Goal: Transaction & Acquisition: Purchase product/service

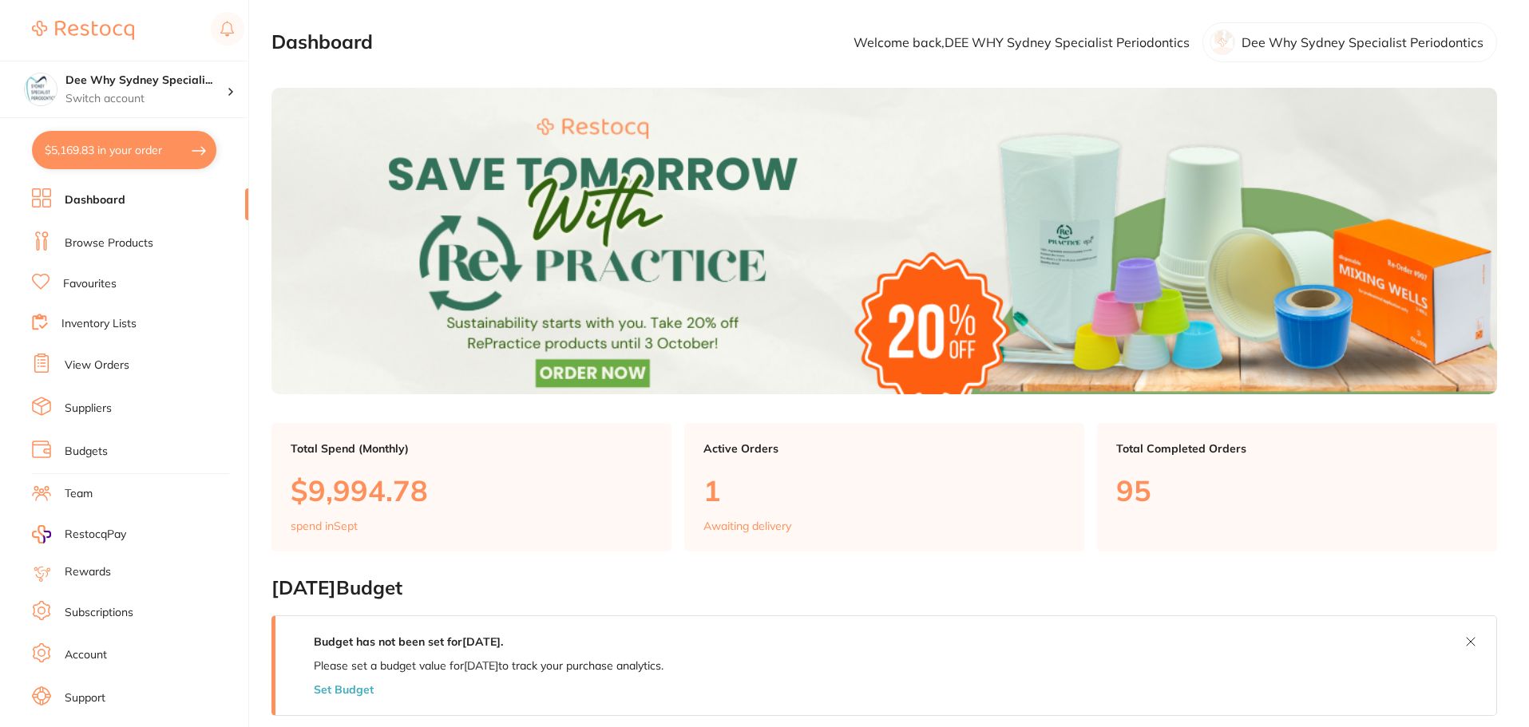
drag, startPoint x: 141, startPoint y: 166, endPoint x: 153, endPoint y: 206, distance: 41.9
click at [141, 166] on button "$5,169.83 in your order" at bounding box center [124, 150] width 184 height 38
checkbox input "true"
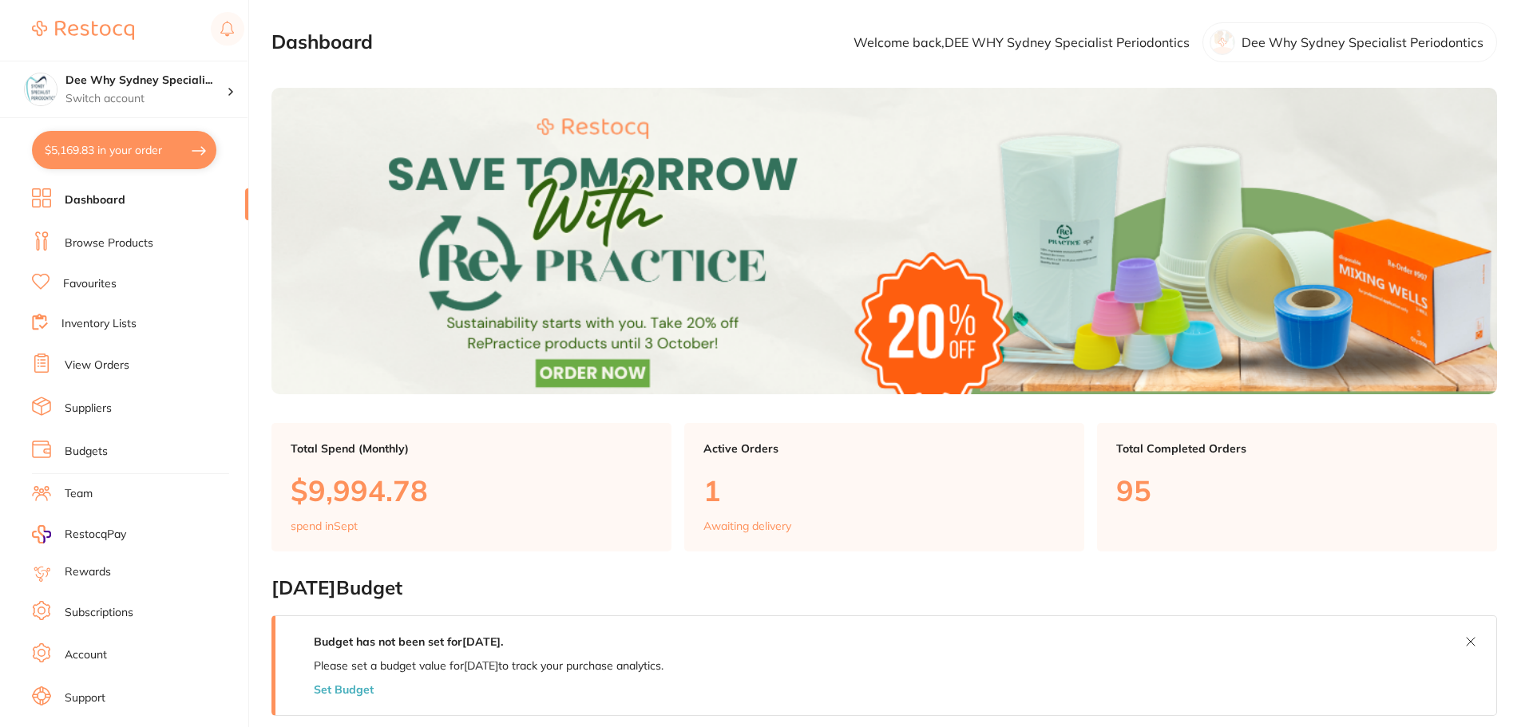
checkbox input "true"
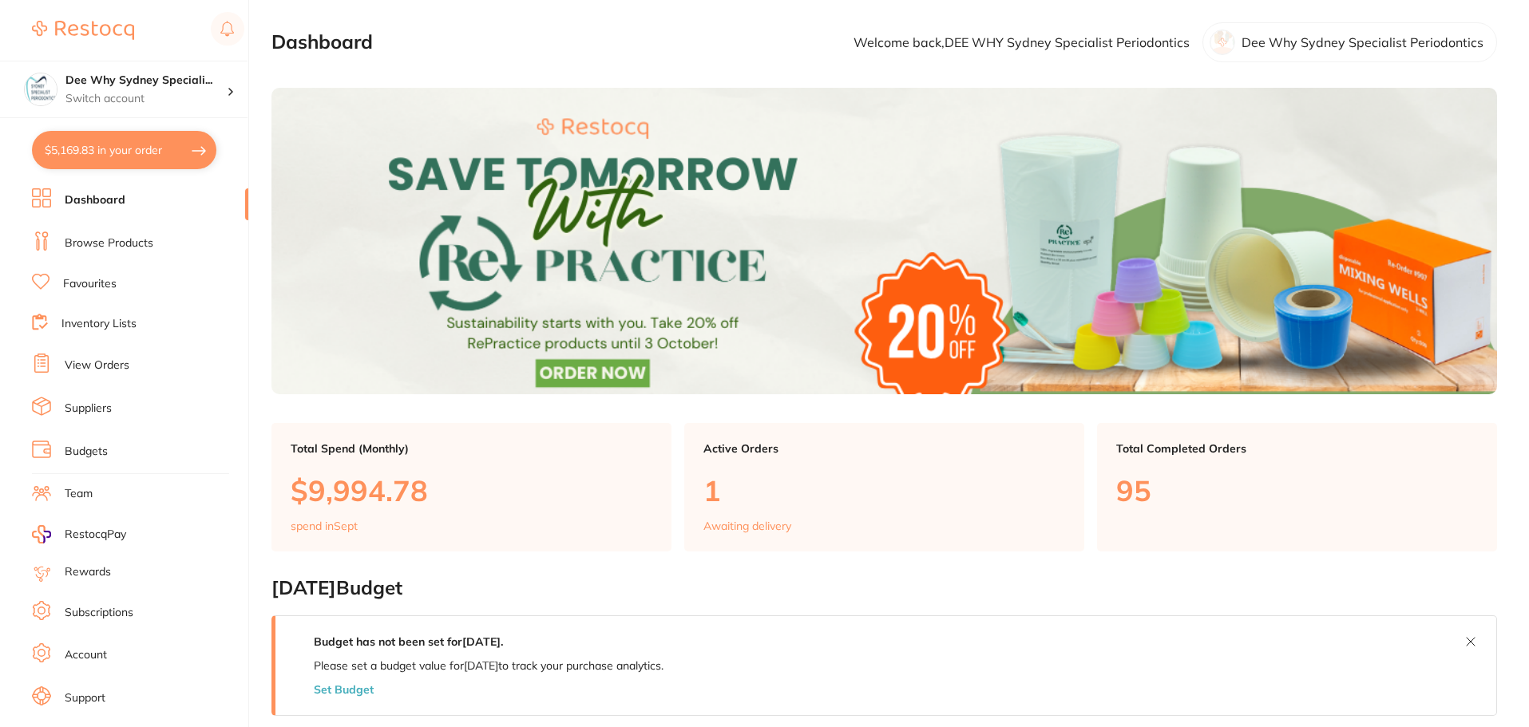
checkbox input "true"
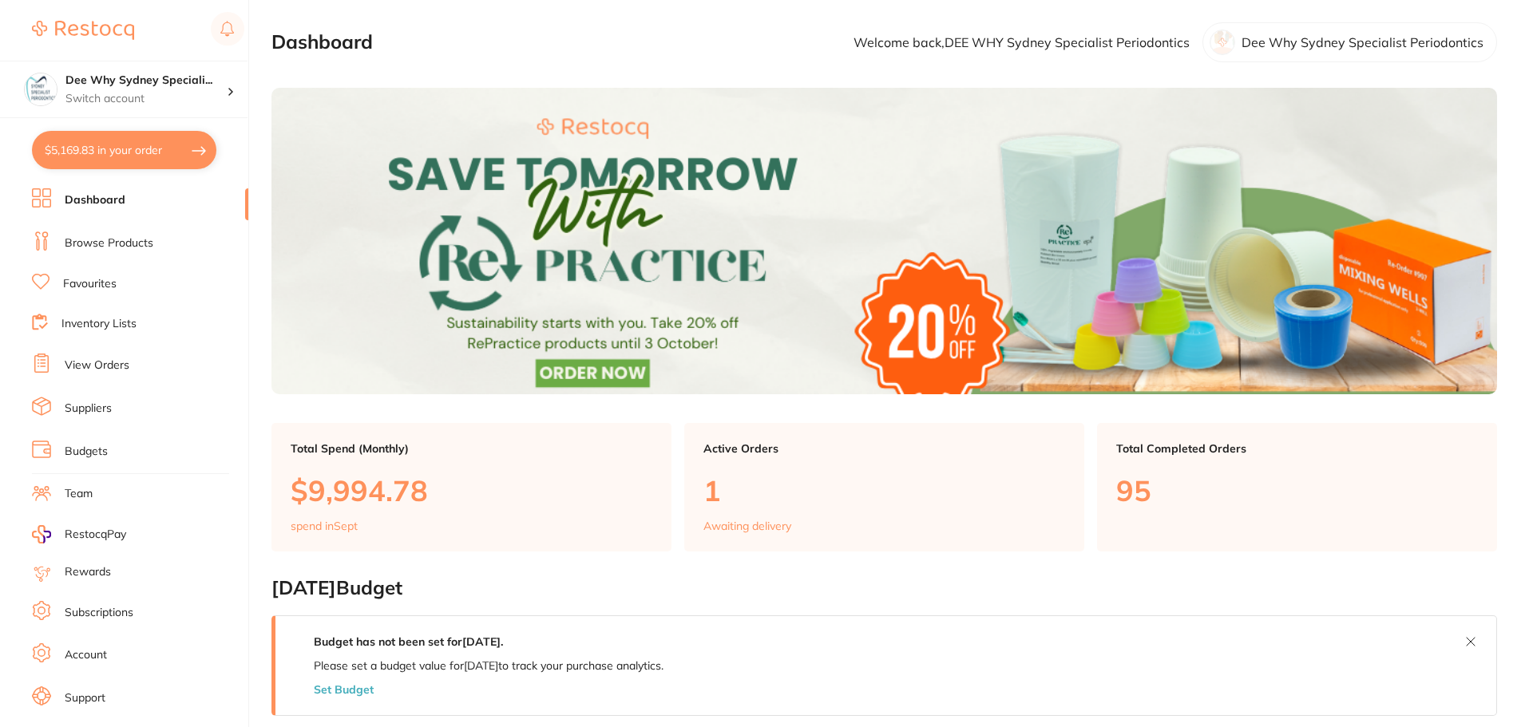
checkbox input "true"
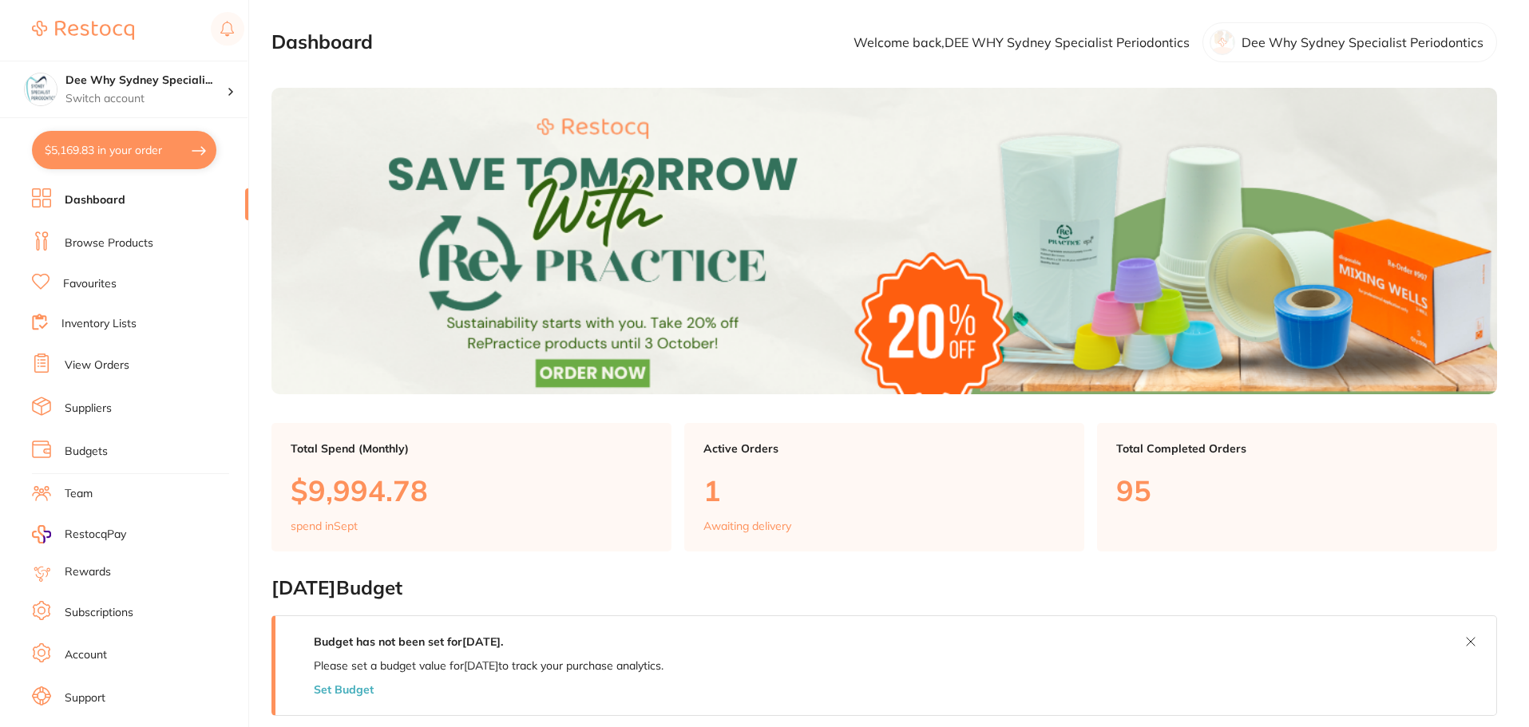
checkbox input "true"
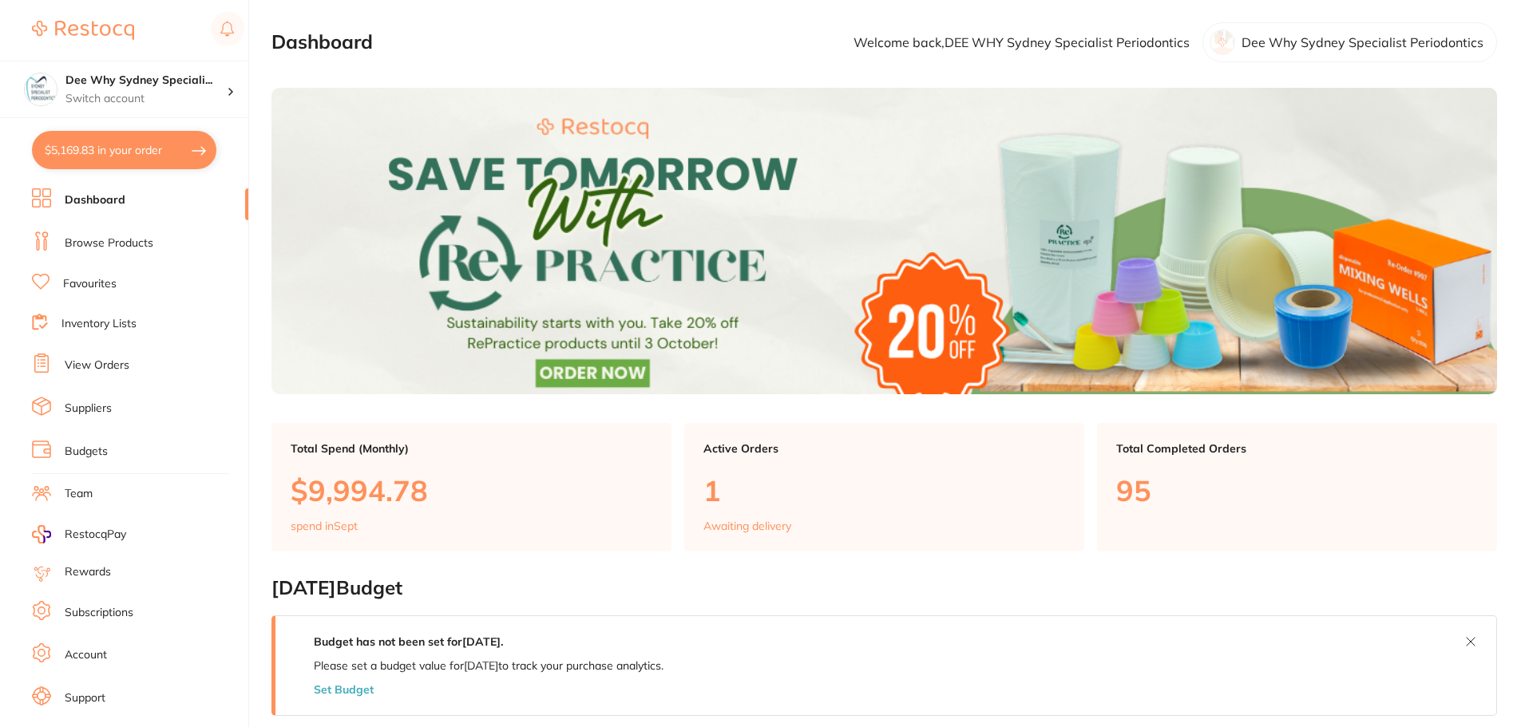
checkbox input "true"
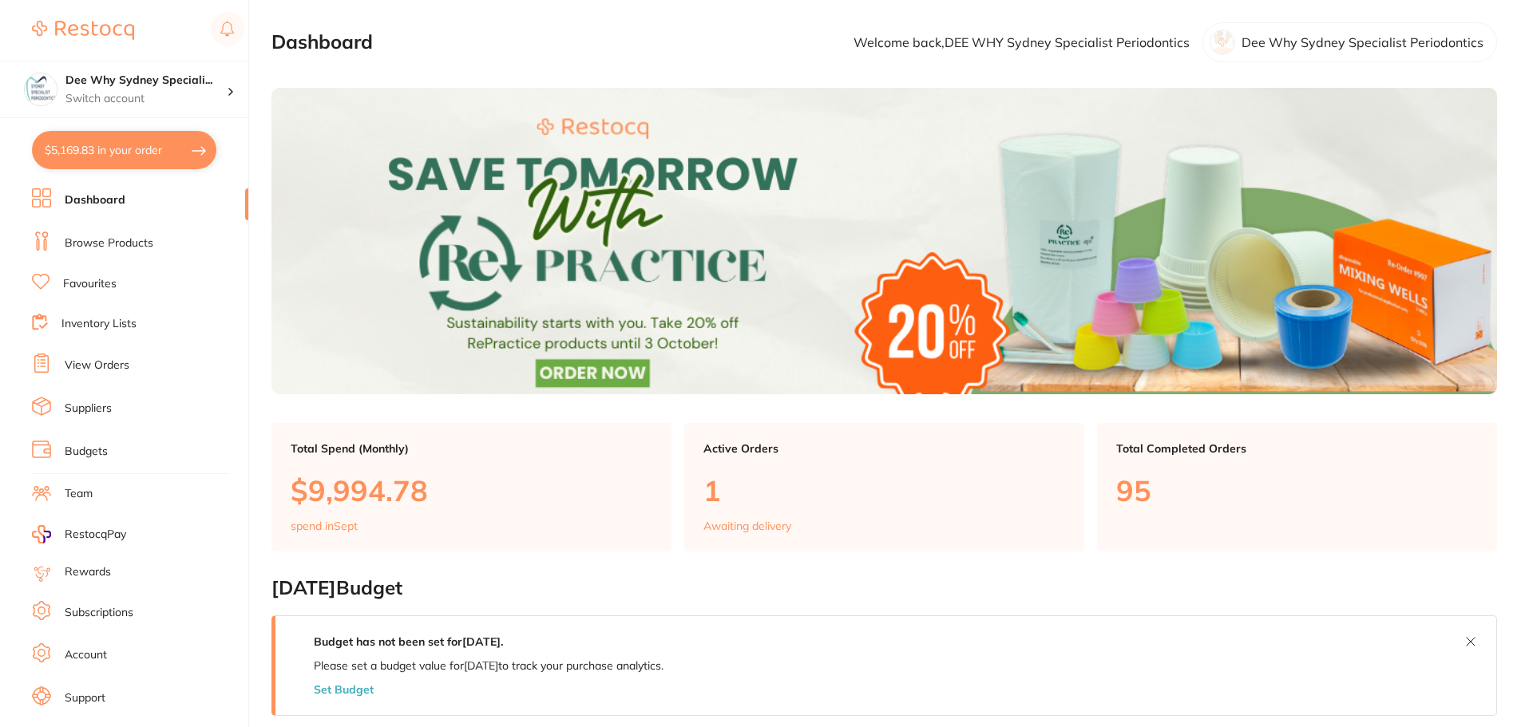
checkbox input "true"
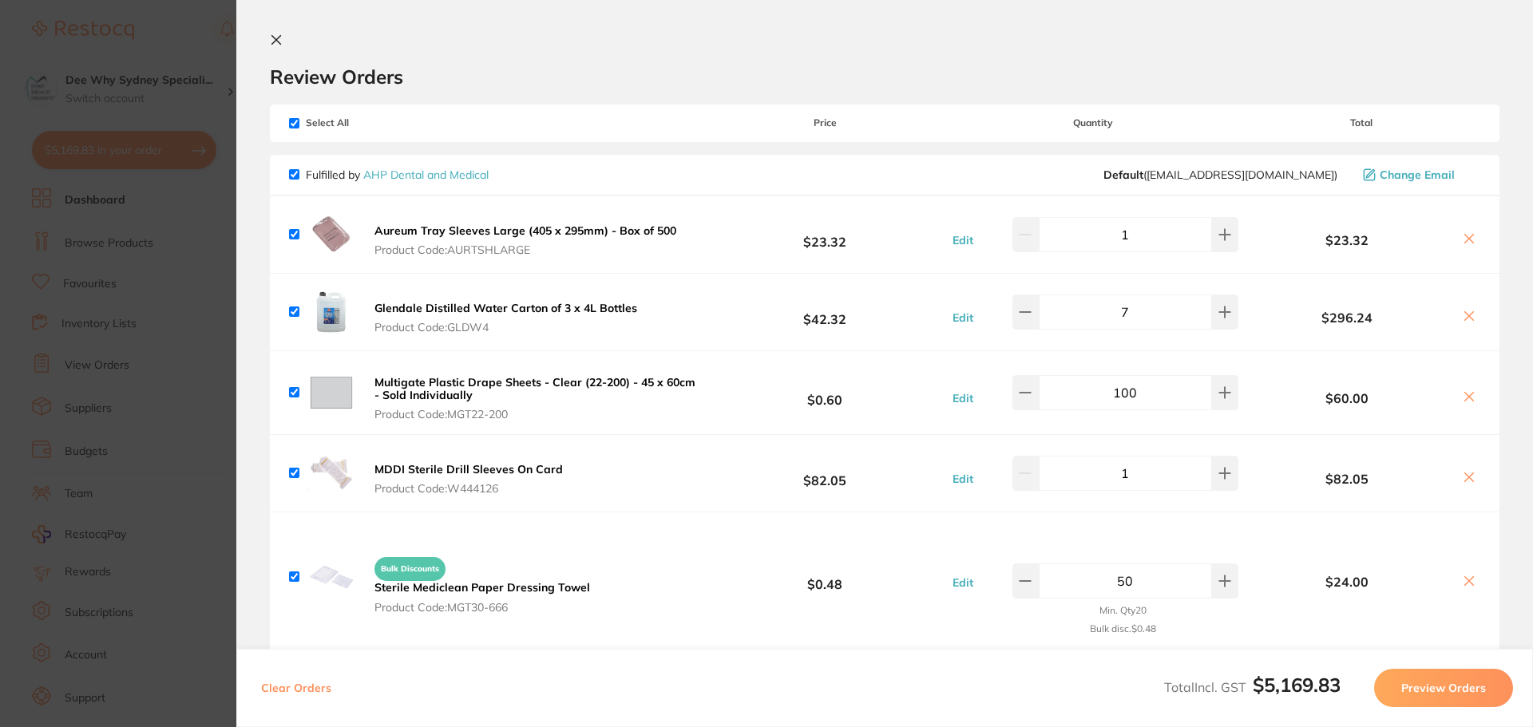
click at [271, 35] on icon at bounding box center [276, 40] width 13 height 13
